Goal: Information Seeking & Learning: Learn about a topic

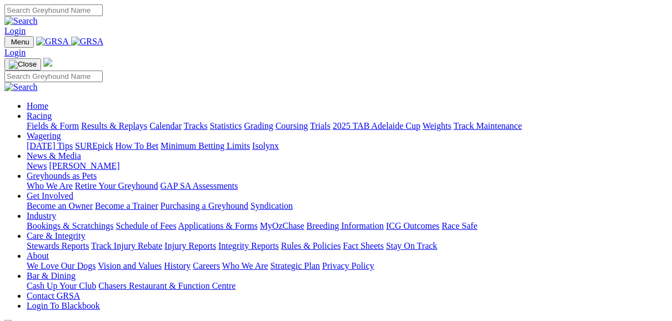
click at [61, 121] on link "Fields & Form" at bounding box center [53, 125] width 52 height 9
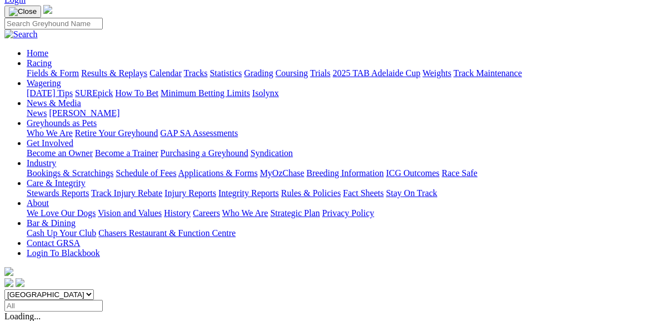
scroll to position [89, 0]
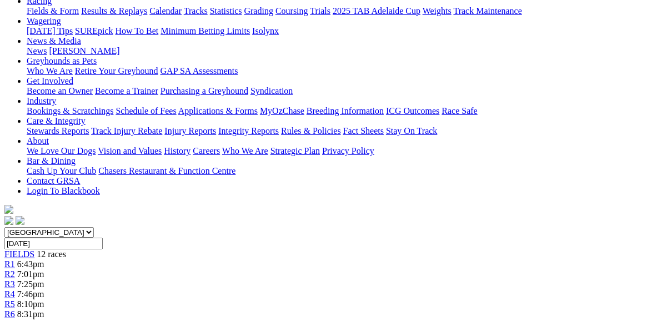
scroll to position [133, 0]
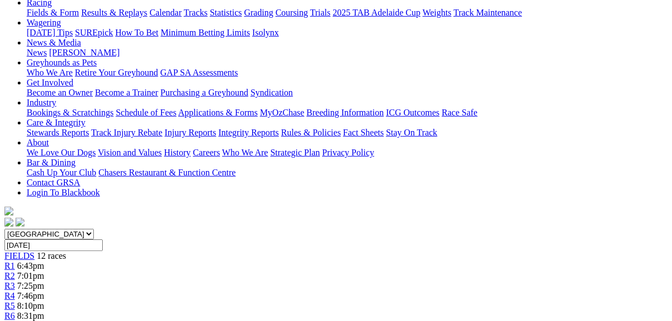
click at [15, 261] on link "R1" at bounding box center [9, 265] width 11 height 9
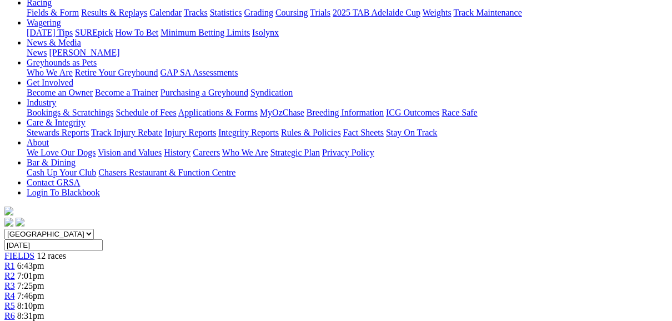
scroll to position [89, 0]
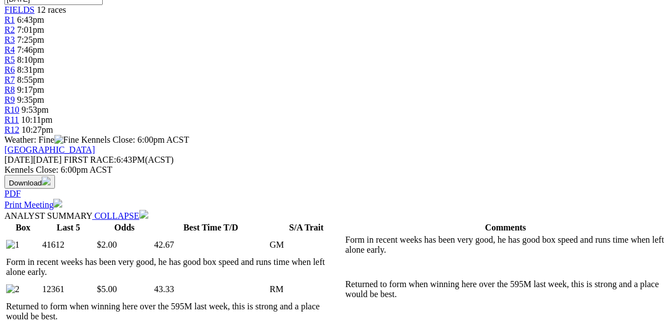
scroll to position [400, 0]
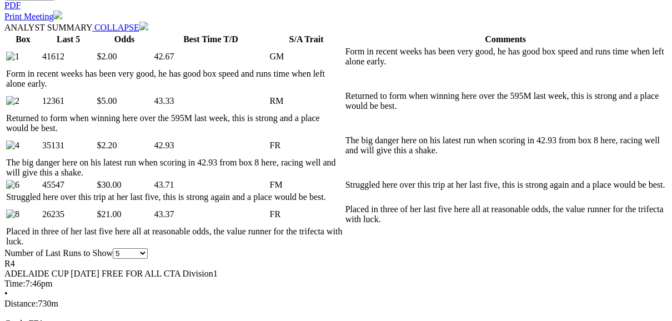
scroll to position [578, 0]
